Goal: Information Seeking & Learning: Learn about a topic

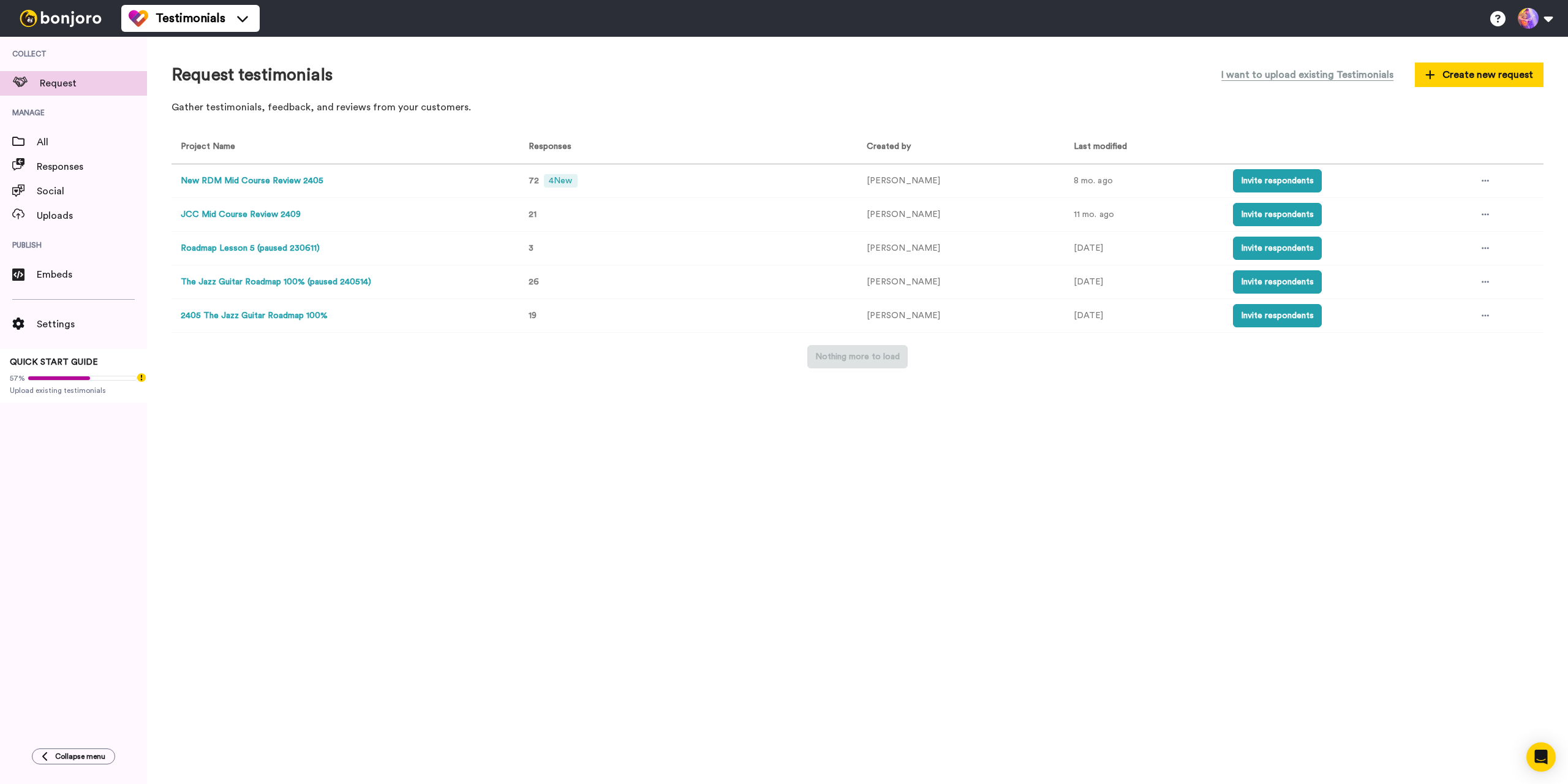
click at [296, 175] on button "New RDM Mid Course Review 2405" at bounding box center [251, 181] width 142 height 13
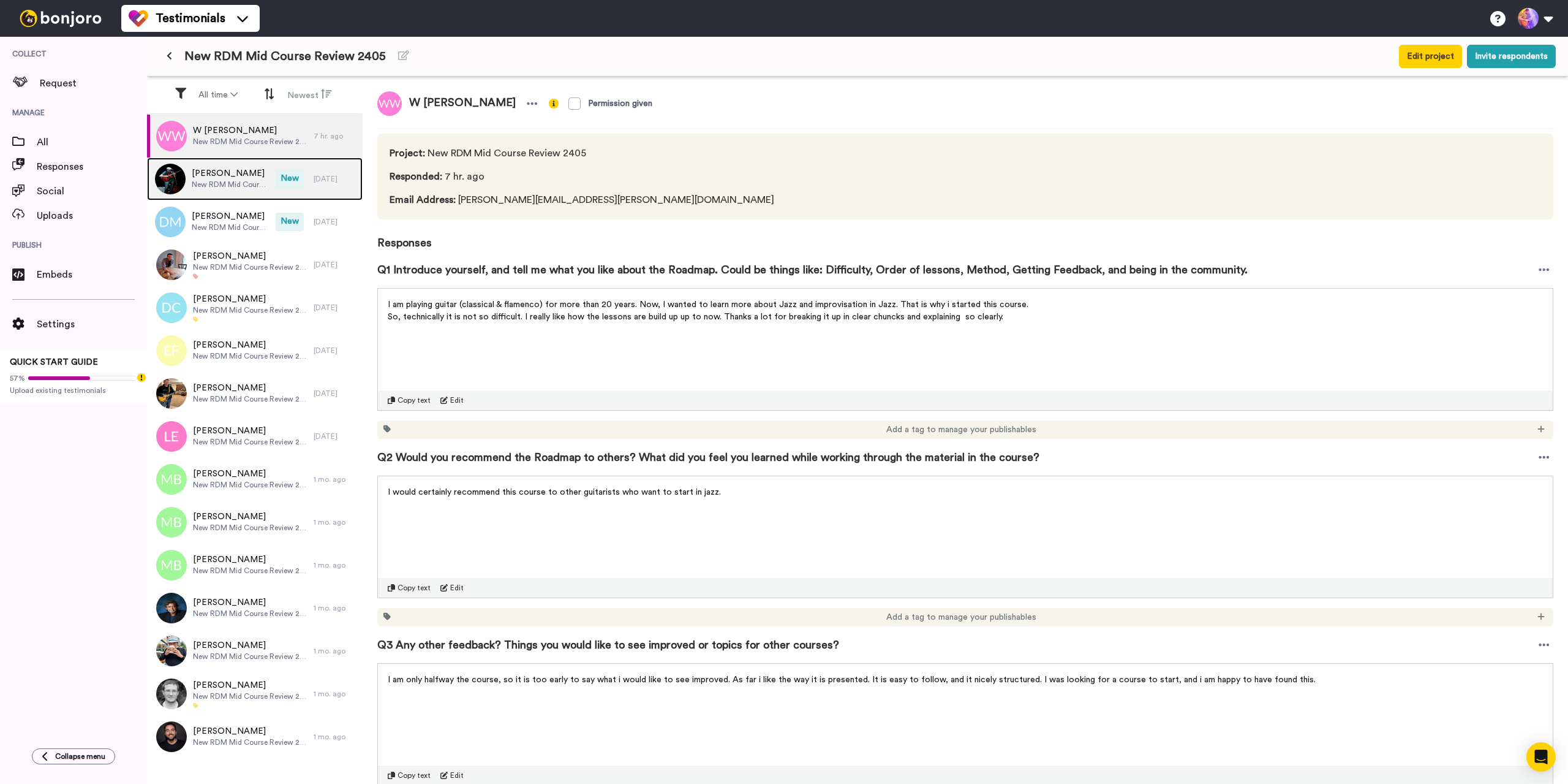
click at [249, 185] on span "New RDM Mid Course Review 2405" at bounding box center [230, 185] width 78 height 10
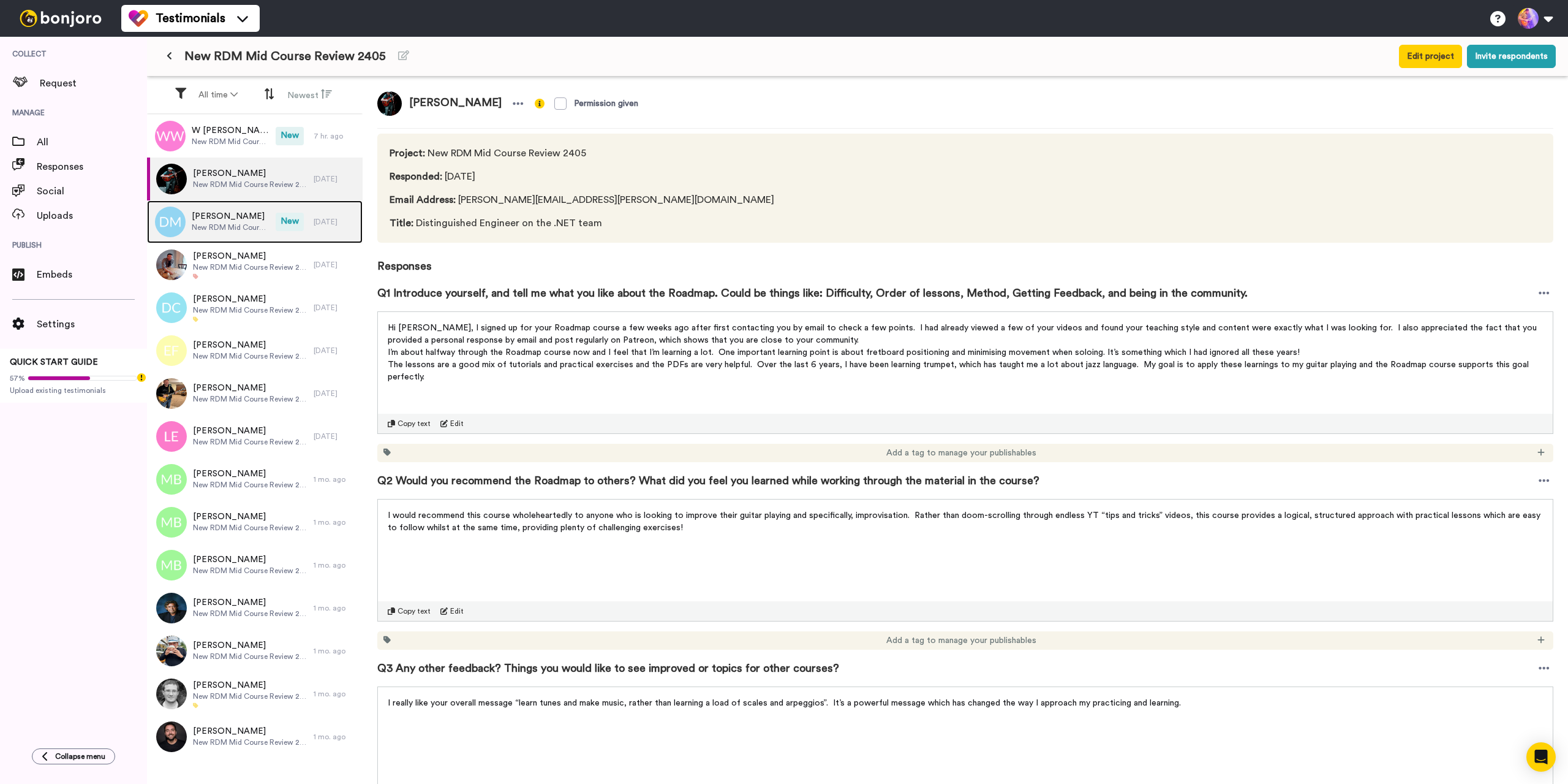
click at [240, 214] on span "Derek McGonigle" at bounding box center [230, 216] width 78 height 12
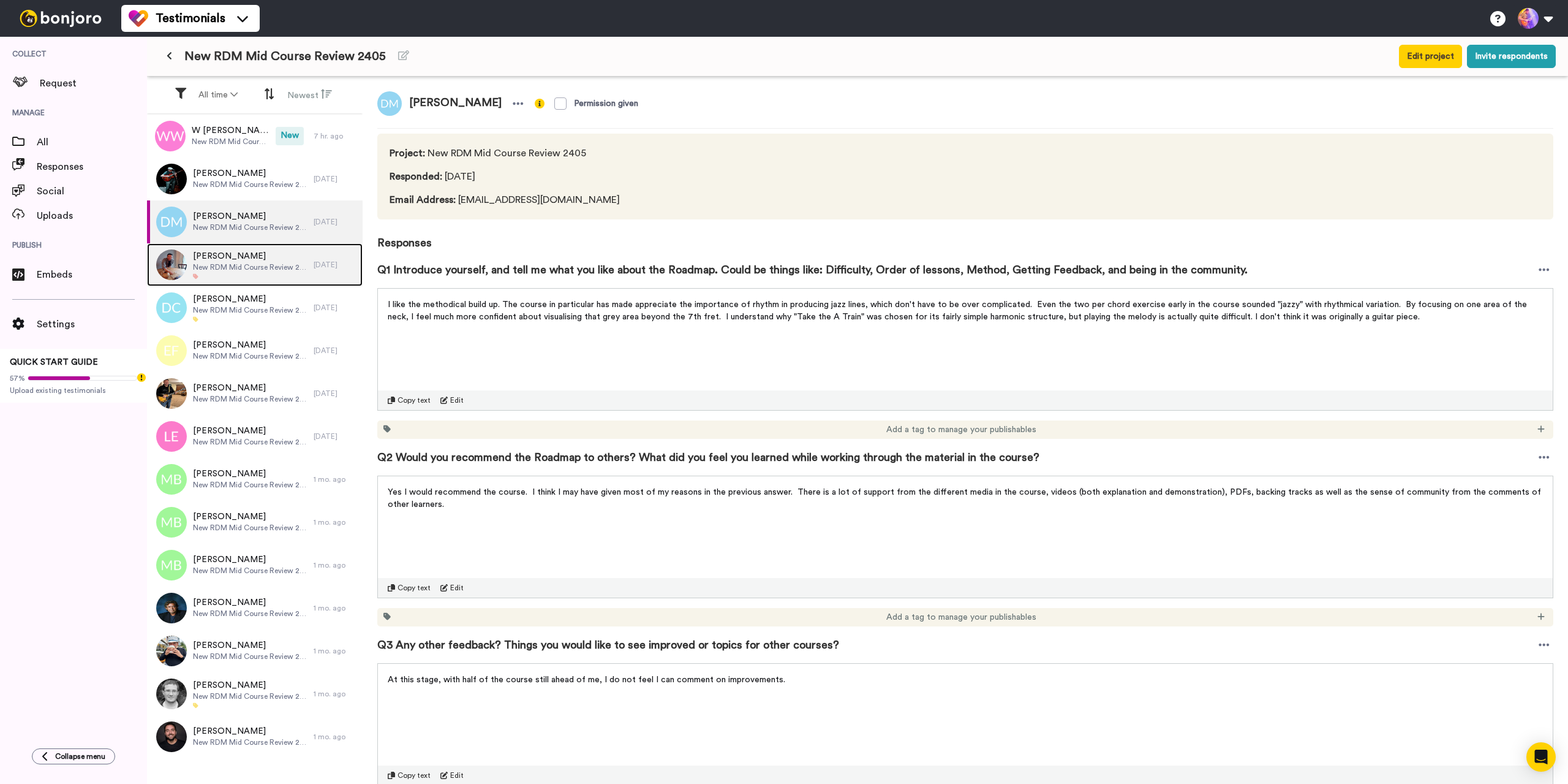
click at [262, 271] on span "New RDM Mid Course Review 2405" at bounding box center [250, 267] width 114 height 10
